Goal: Navigation & Orientation: Find specific page/section

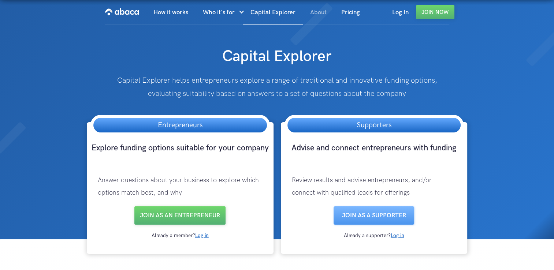
click at [312, 13] on link "About" at bounding box center [318, 12] width 31 height 25
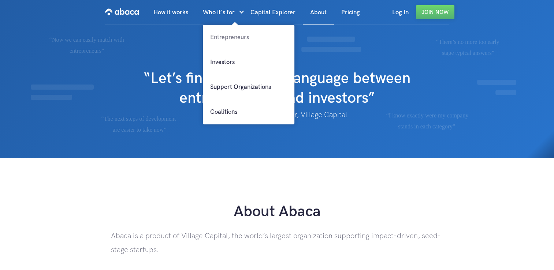
click at [232, 36] on link "Entrepreneurs" at bounding box center [249, 37] width 92 height 25
